Goal: Task Accomplishment & Management: Use online tool/utility

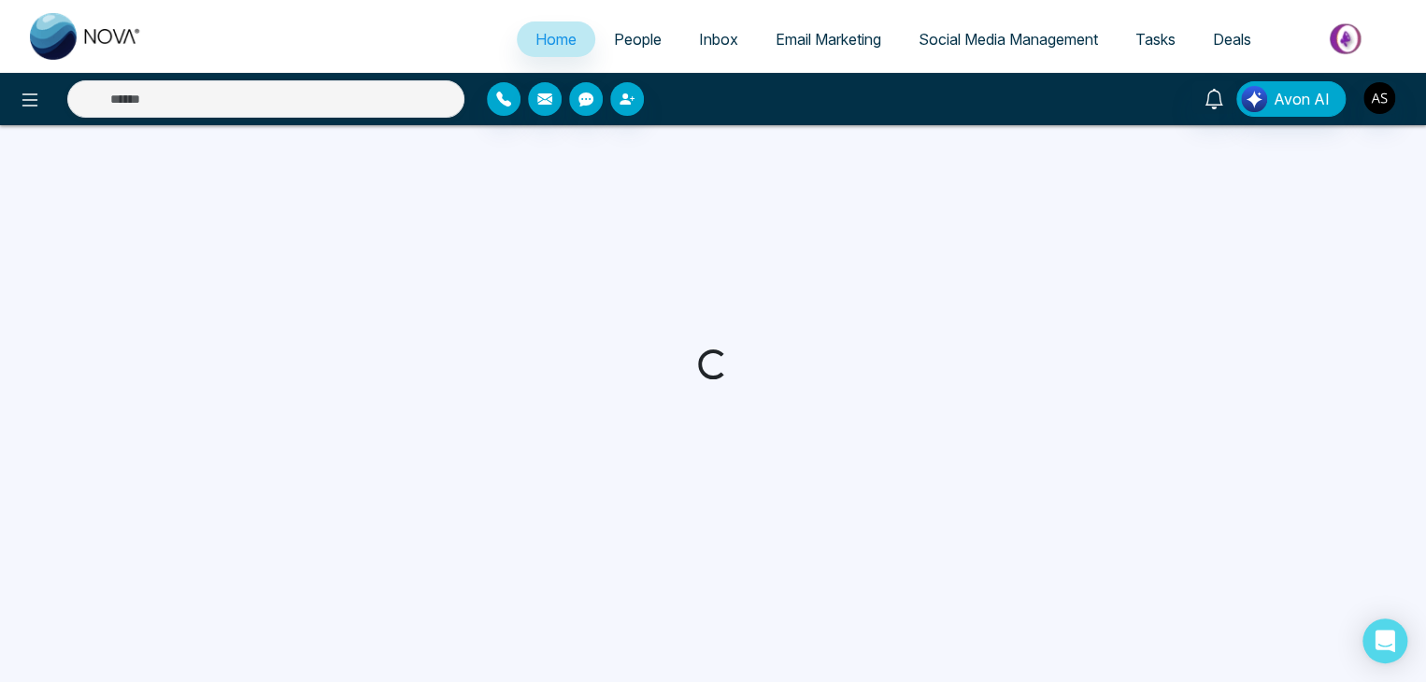
select select "*"
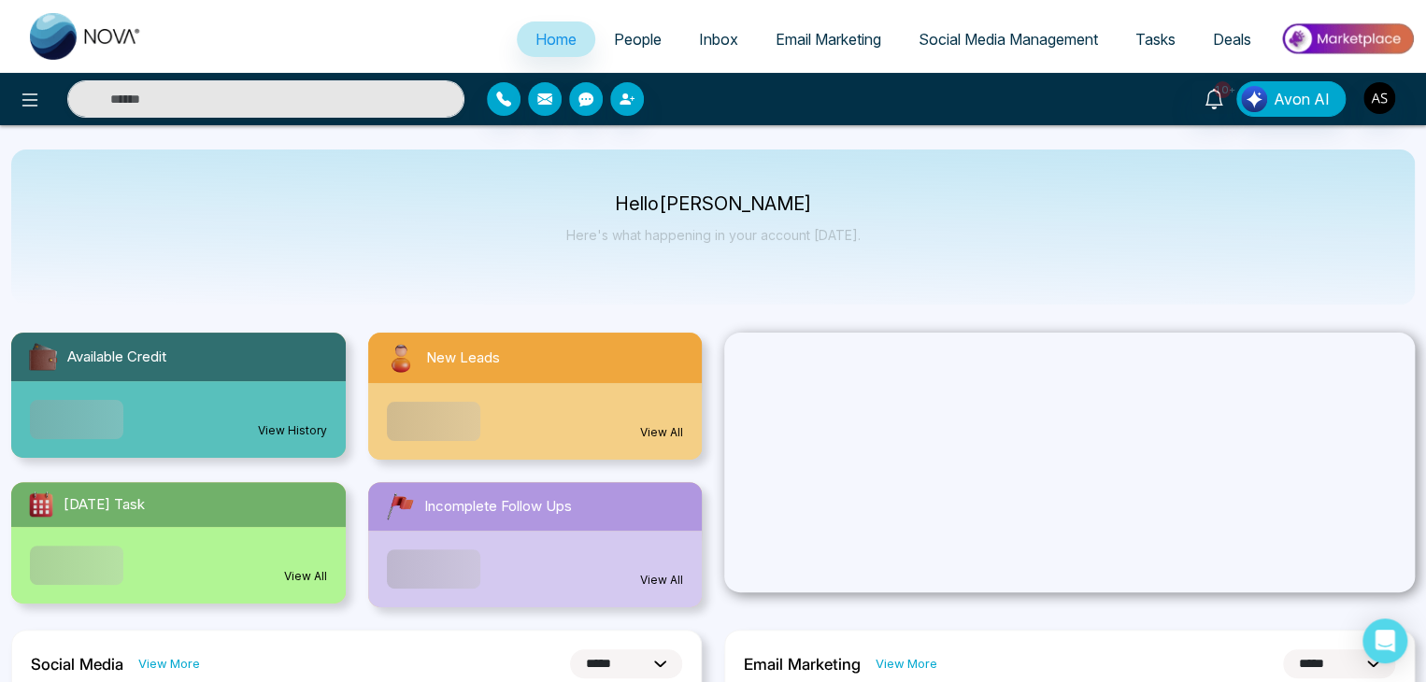
click at [655, 41] on link "People" at bounding box center [637, 39] width 85 height 36
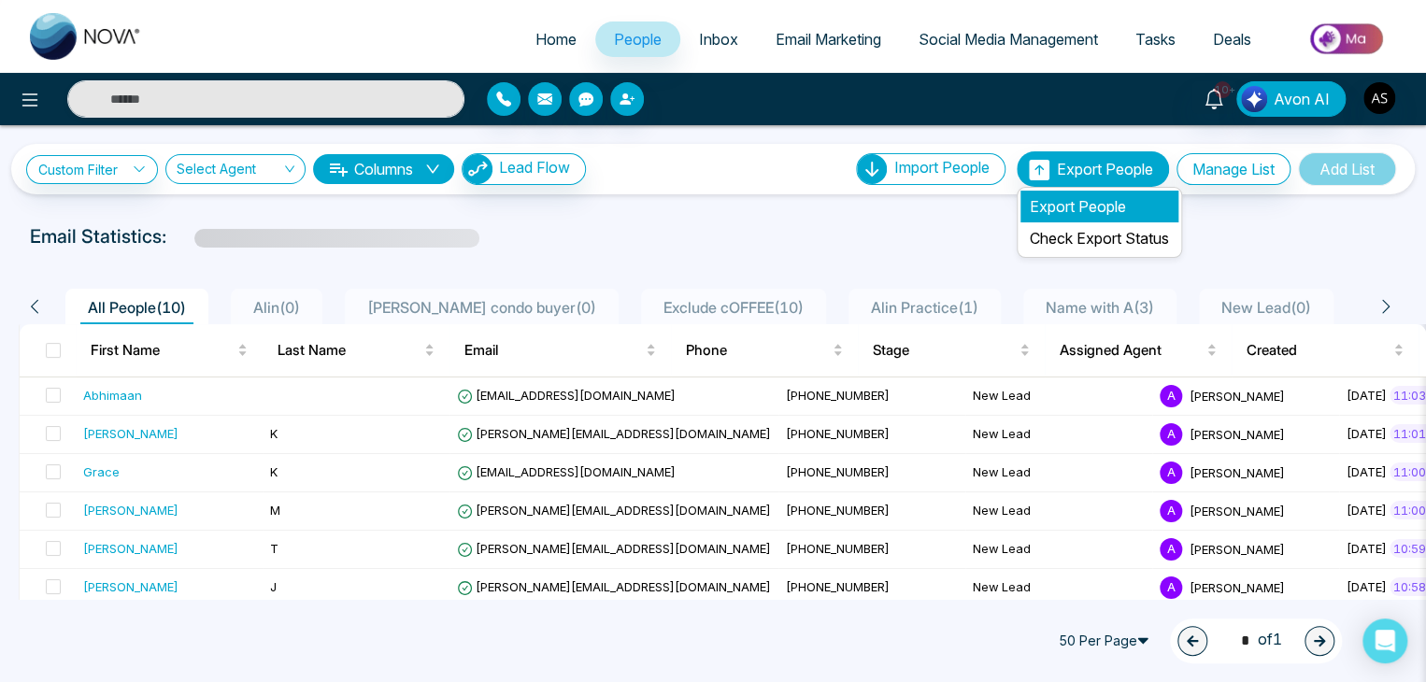
click at [1086, 200] on li "Export People" at bounding box center [1100, 207] width 158 height 32
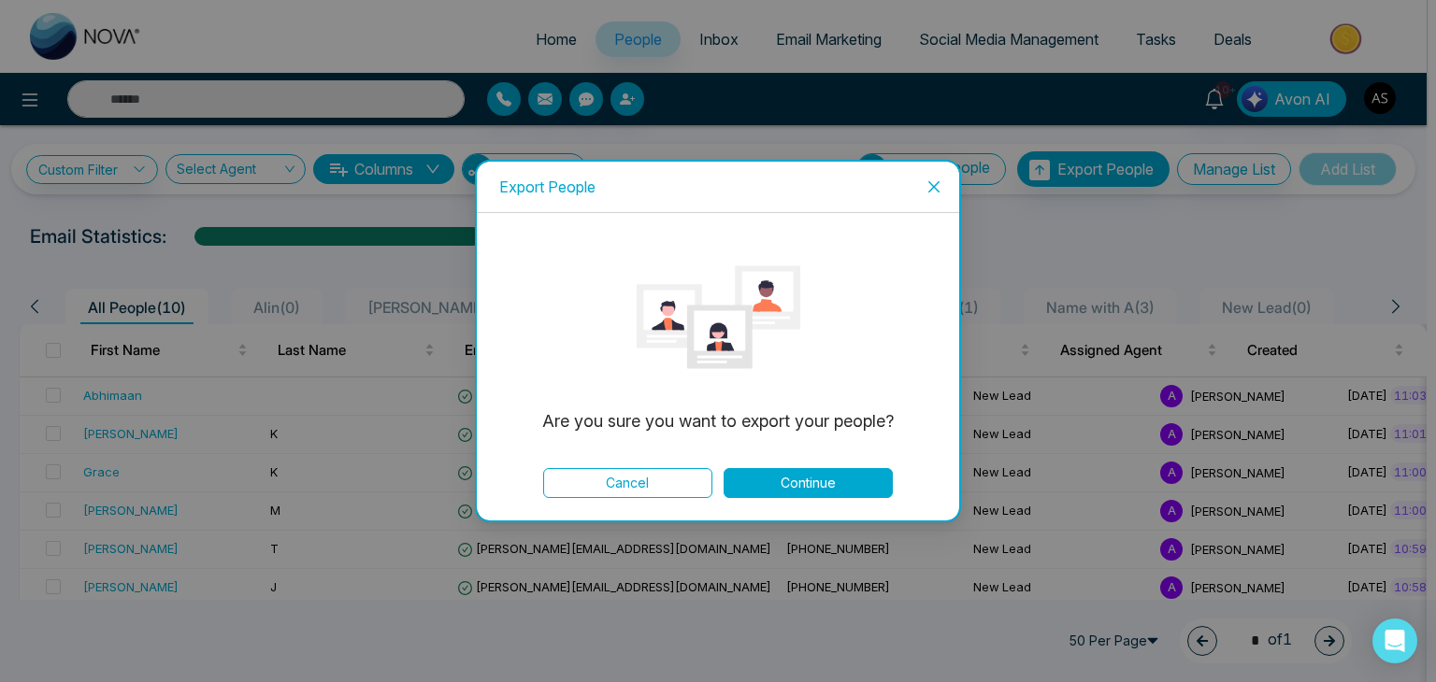
click at [822, 487] on button "Continue" at bounding box center [807, 483] width 169 height 30
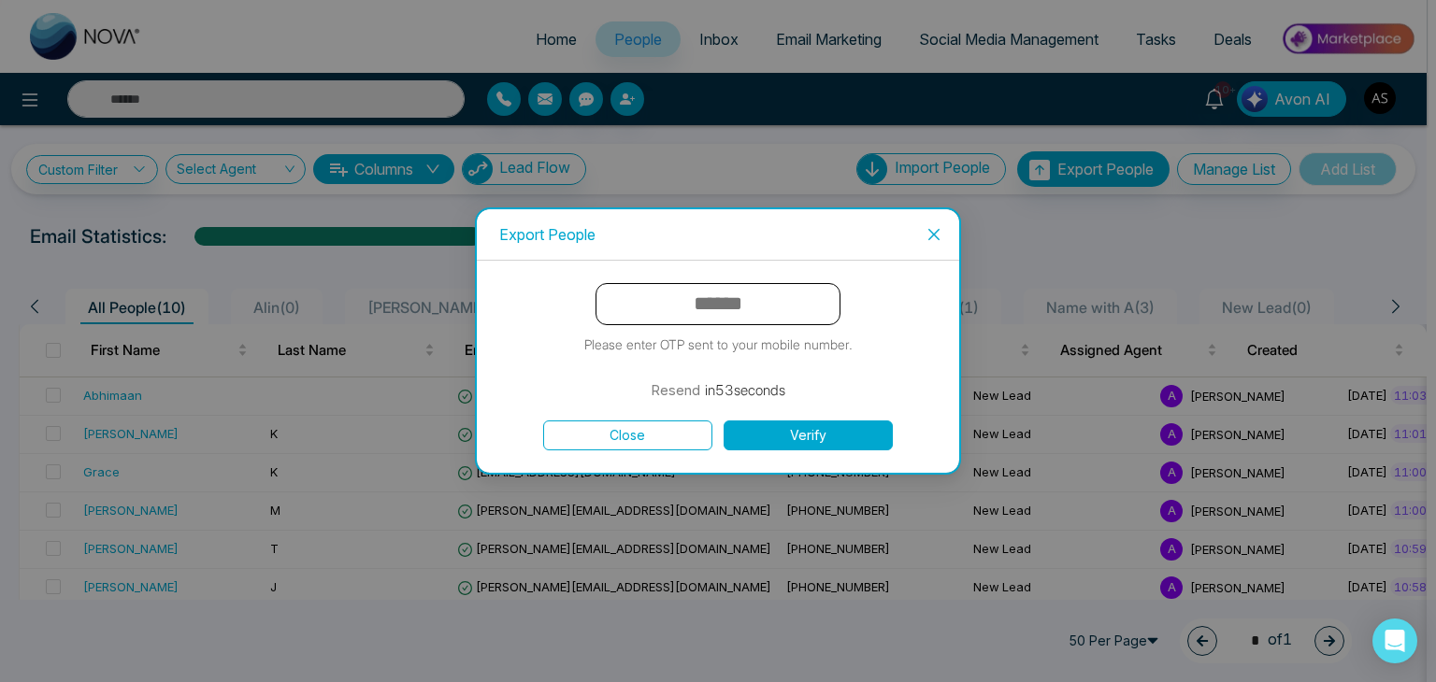
click at [826, 314] on input "text" at bounding box center [717, 304] width 245 height 42
type input "******"
click at [818, 432] on button "Verify" at bounding box center [807, 436] width 169 height 30
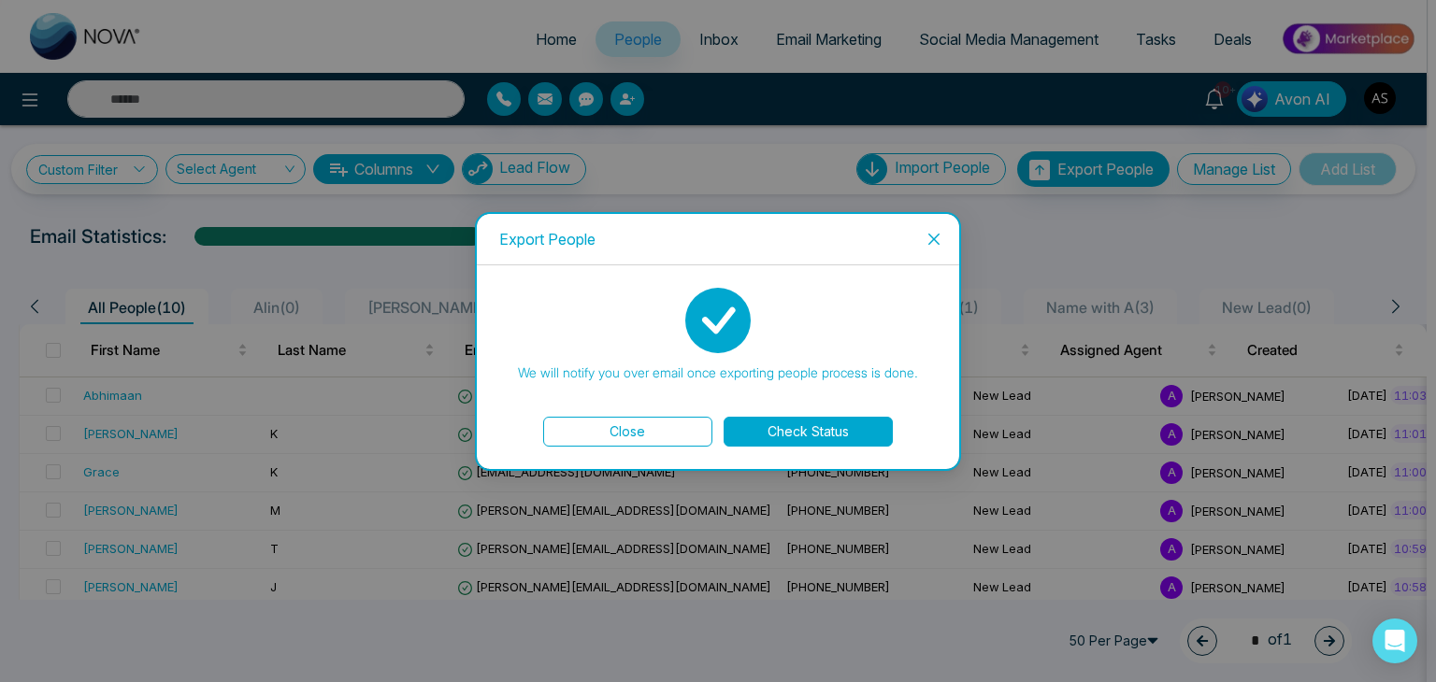
click at [931, 238] on icon "close" at bounding box center [933, 239] width 15 height 15
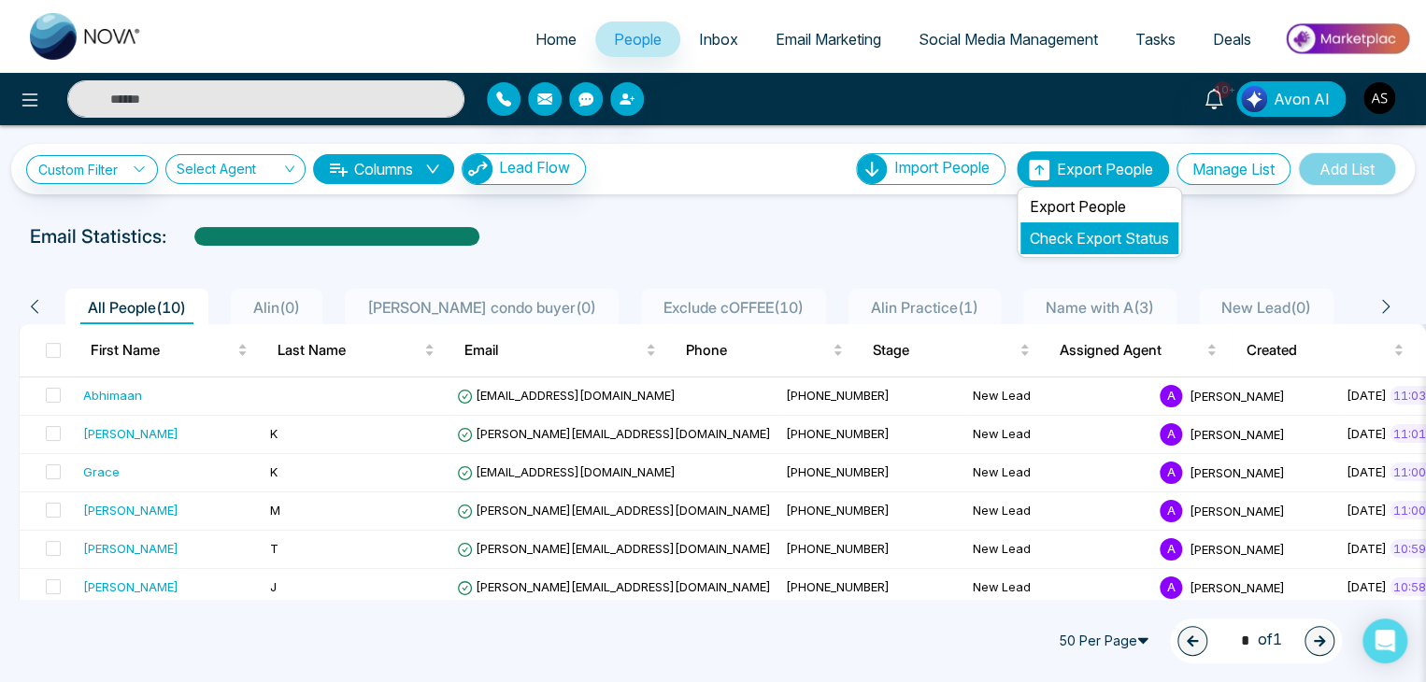
click at [1069, 233] on link "Check Export Status" at bounding box center [1099, 238] width 139 height 19
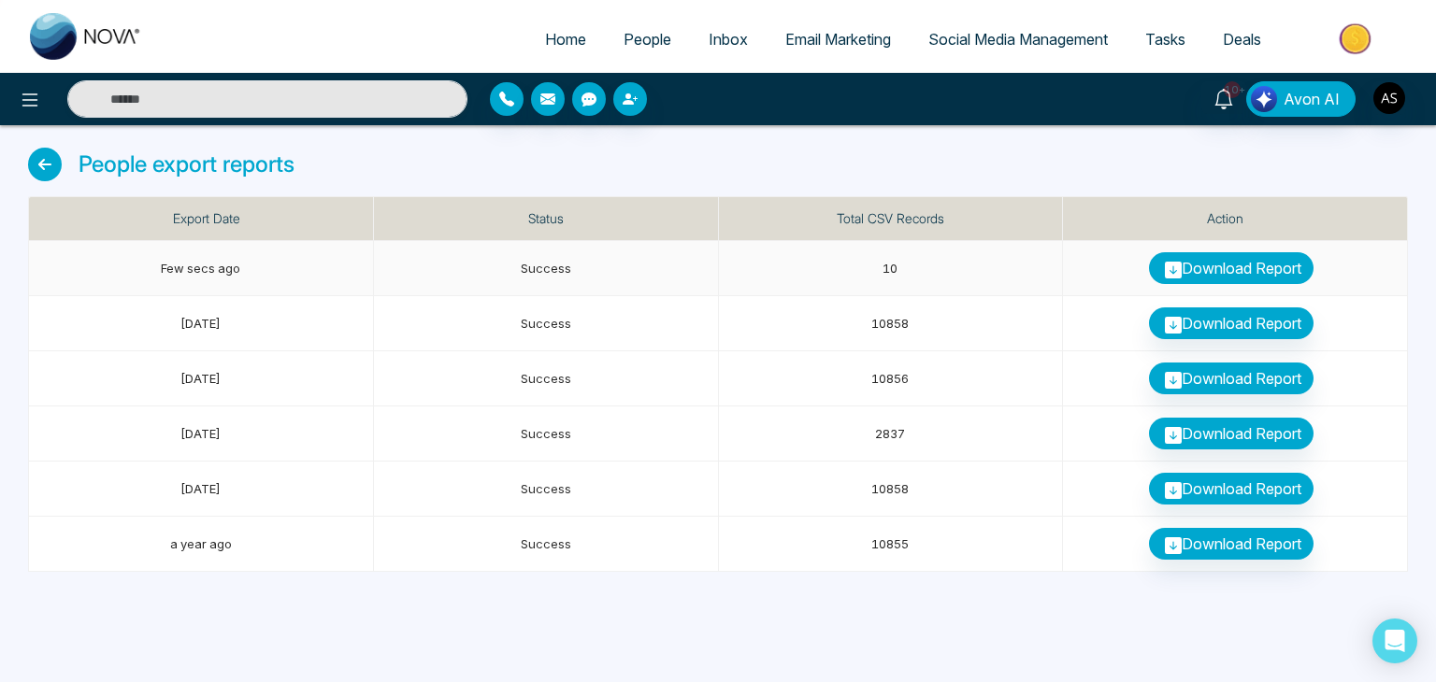
click at [1181, 260] on link "Download Report" at bounding box center [1231, 268] width 164 height 32
click at [49, 176] on icon at bounding box center [45, 165] width 34 height 34
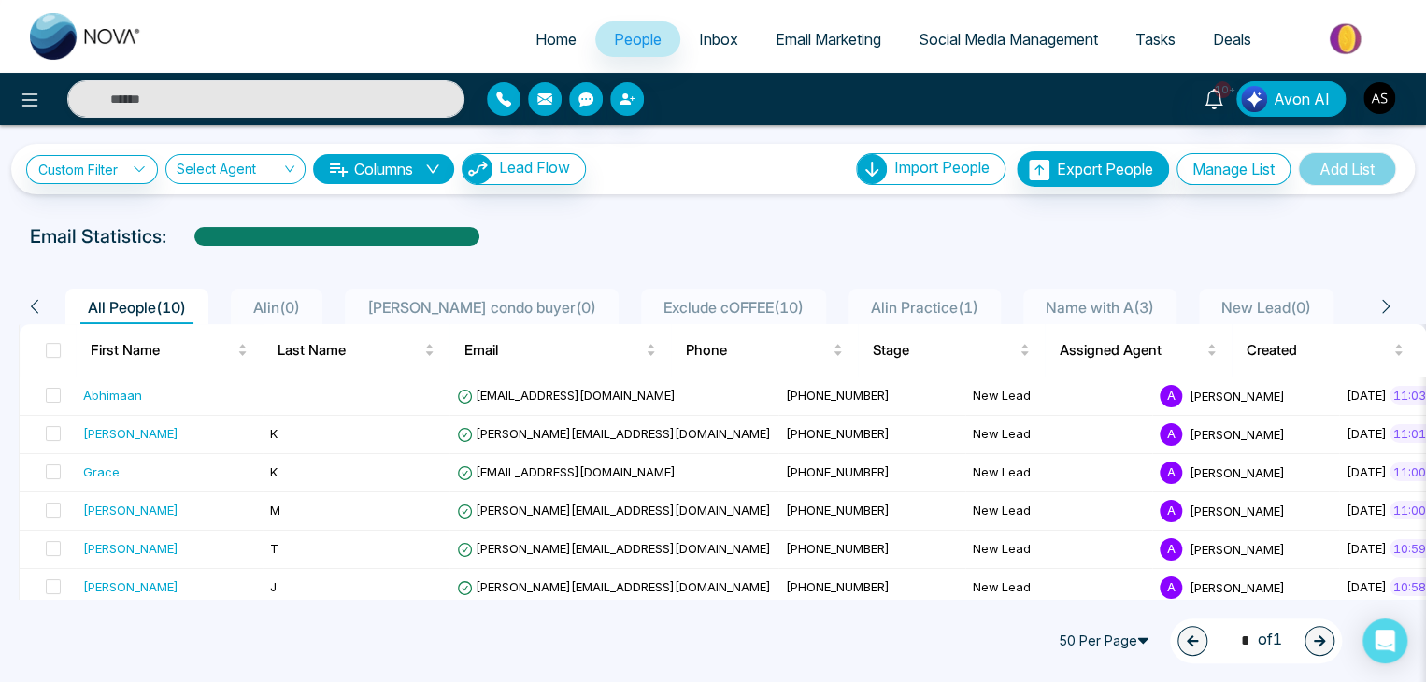
click at [542, 28] on link "Home" at bounding box center [556, 39] width 79 height 36
select select "*"
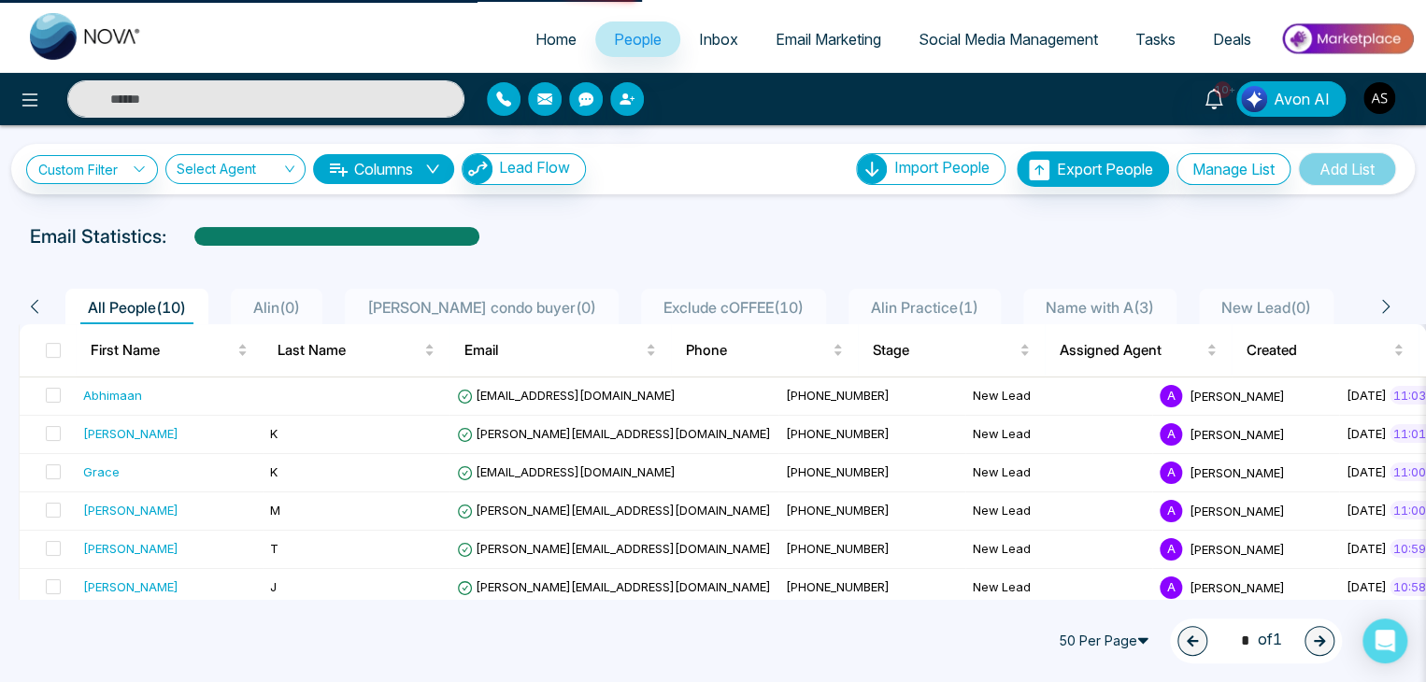
select select "*"
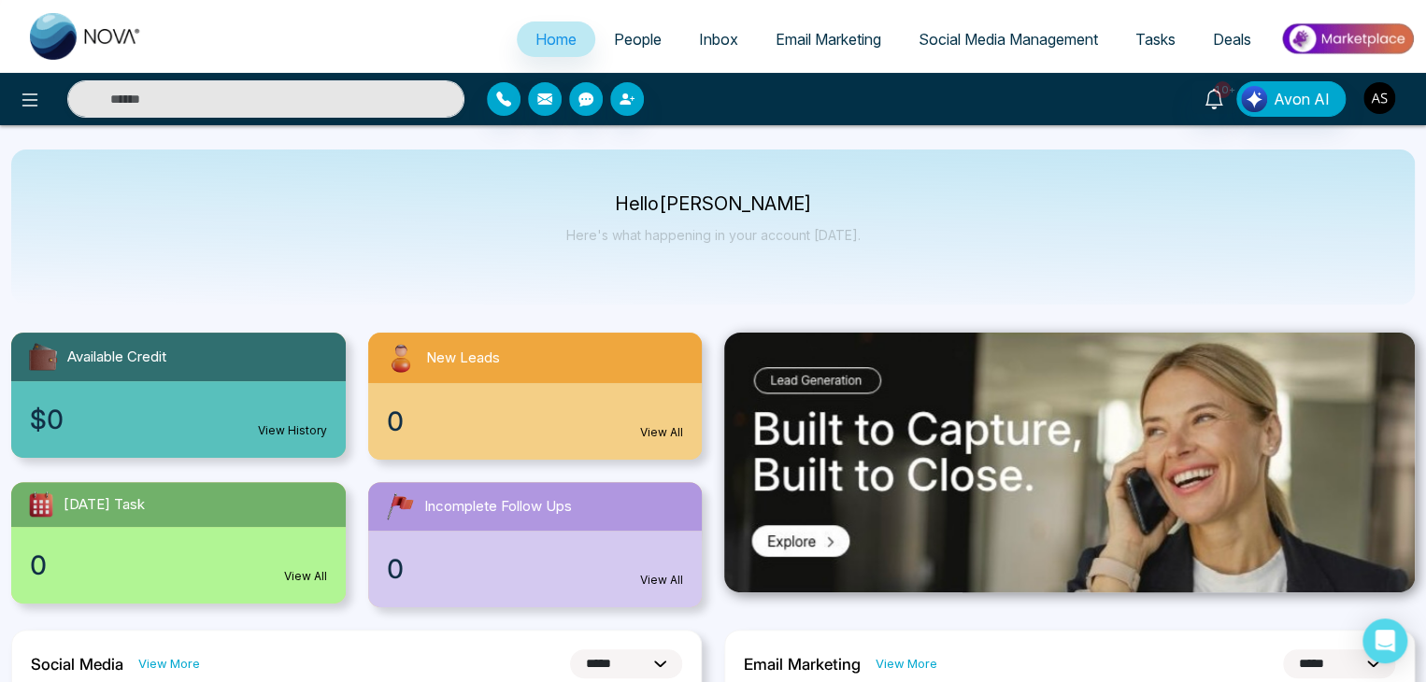
click at [1384, 102] on img "button" at bounding box center [1380, 98] width 32 height 32
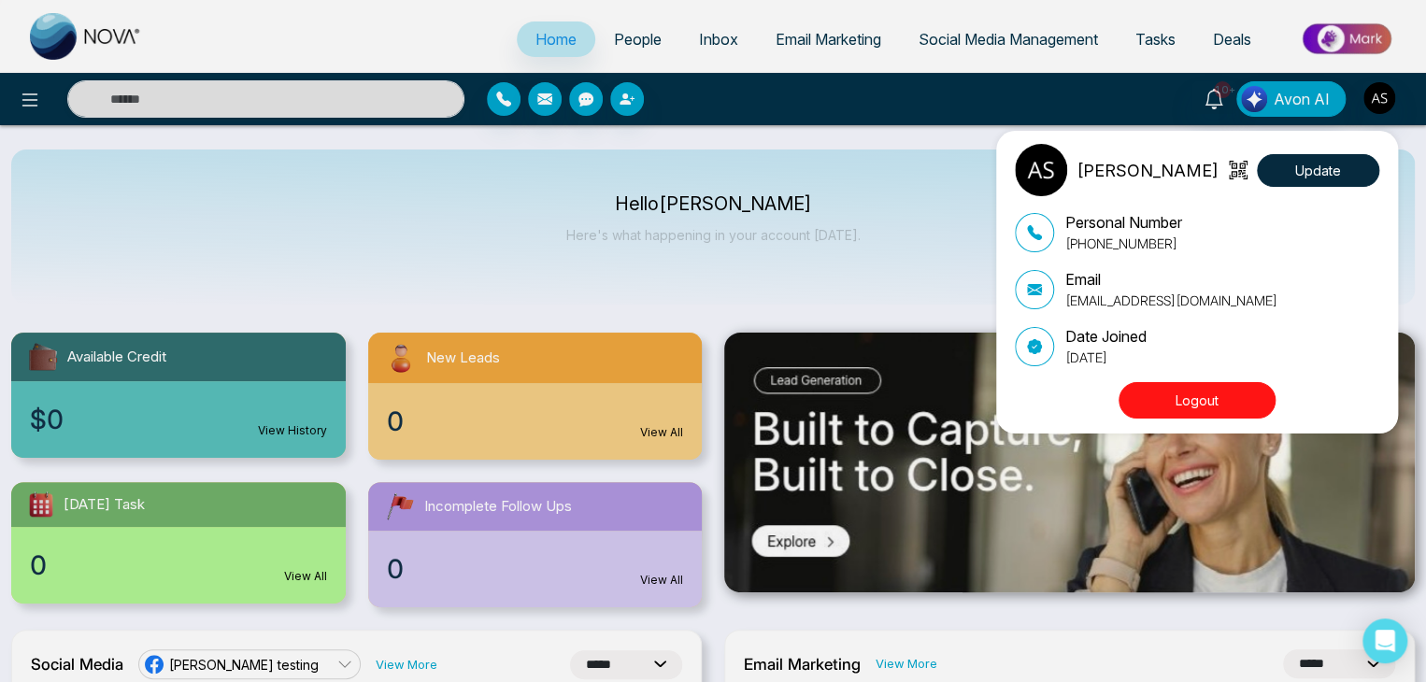
click at [1219, 388] on button "Logout" at bounding box center [1197, 400] width 157 height 36
